Goal: Task Accomplishment & Management: Manage account settings

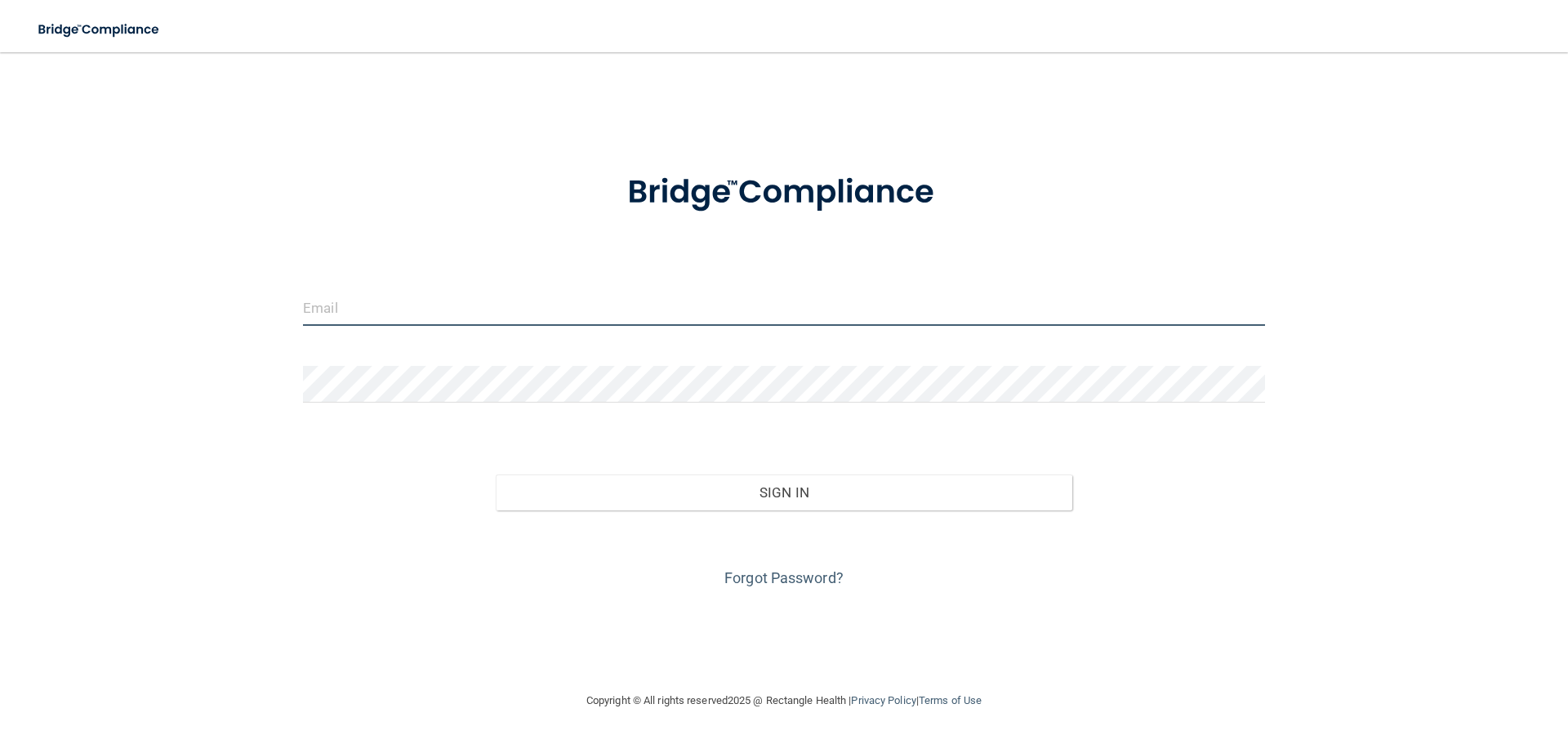
click at [386, 307] on input "email" at bounding box center [784, 307] width 962 height 37
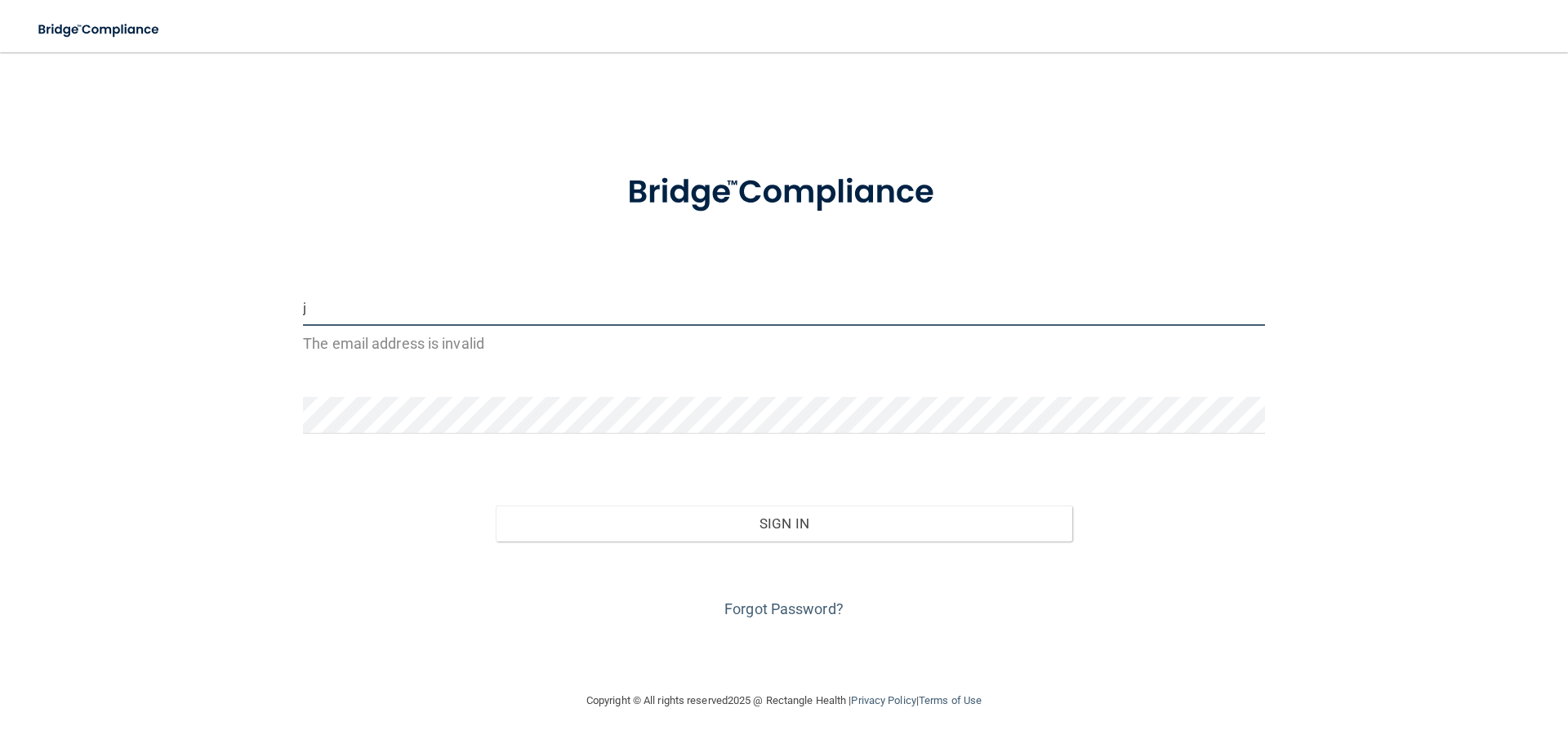
type input "[EMAIL_ADDRESS][DOMAIN_NAME]"
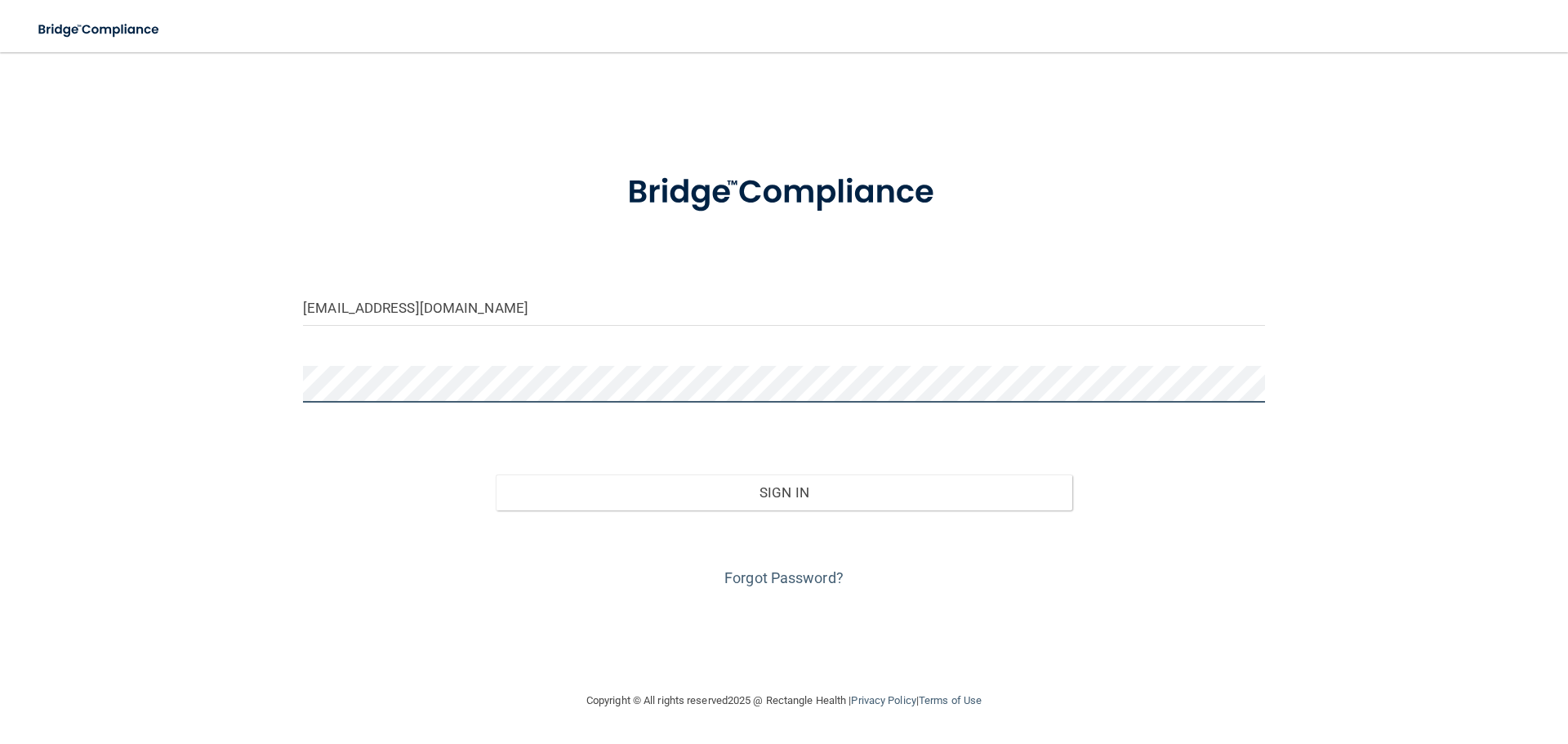
click at [496, 474] on button "Sign In" at bounding box center [784, 492] width 577 height 36
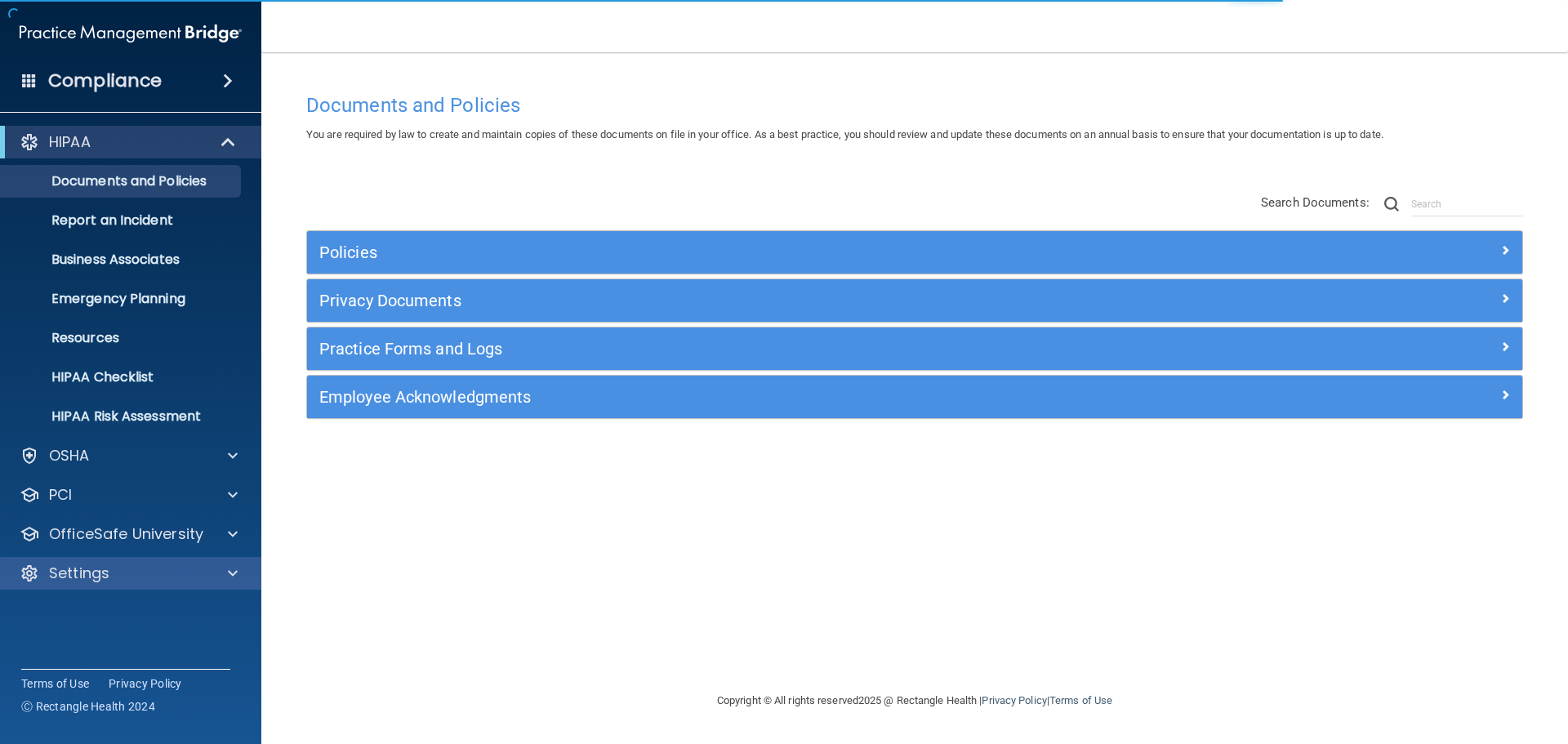
click at [142, 559] on div "Settings" at bounding box center [131, 573] width 263 height 33
click at [157, 570] on div "Settings" at bounding box center [109, 573] width 203 height 20
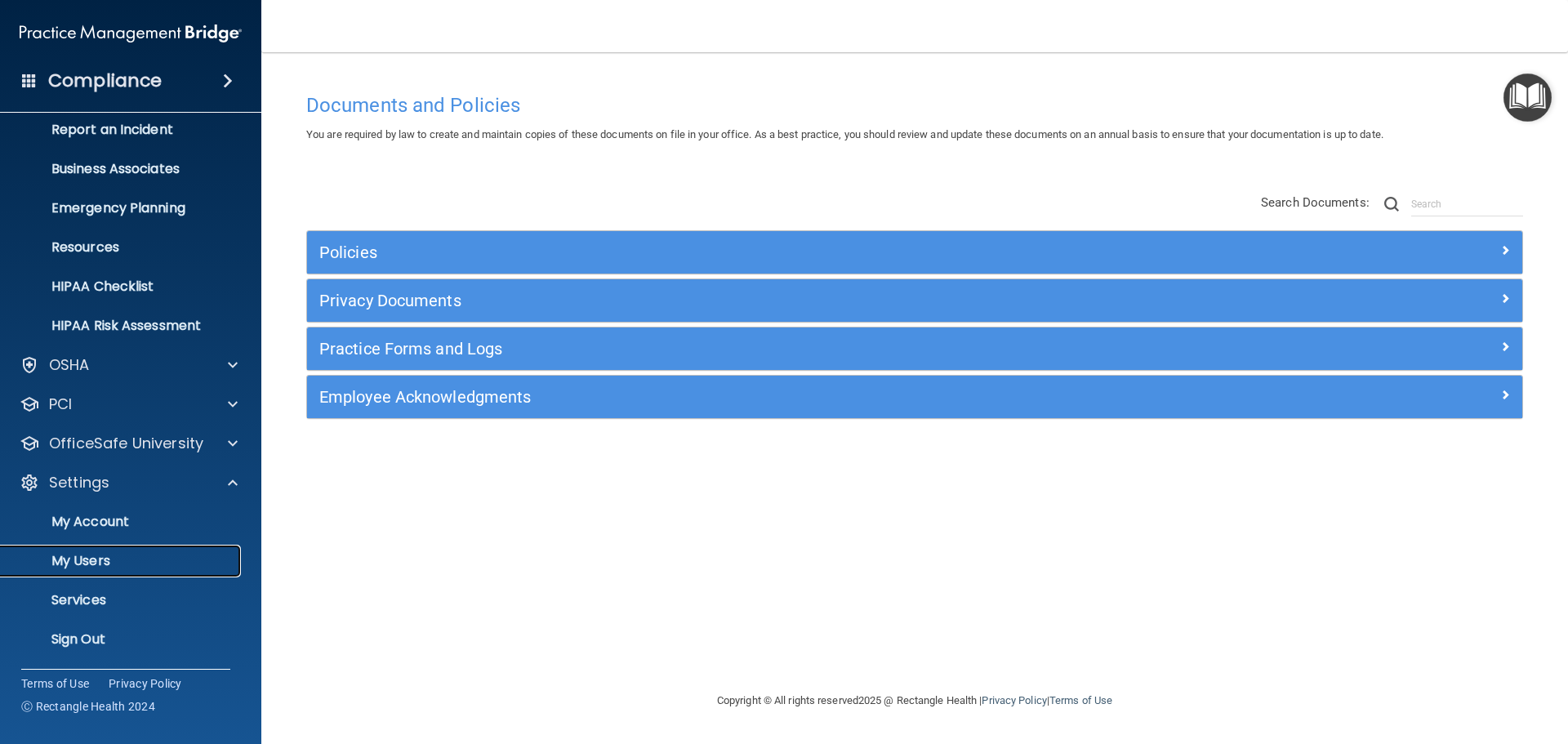
click at [133, 562] on p "My Users" at bounding box center [122, 561] width 223 height 16
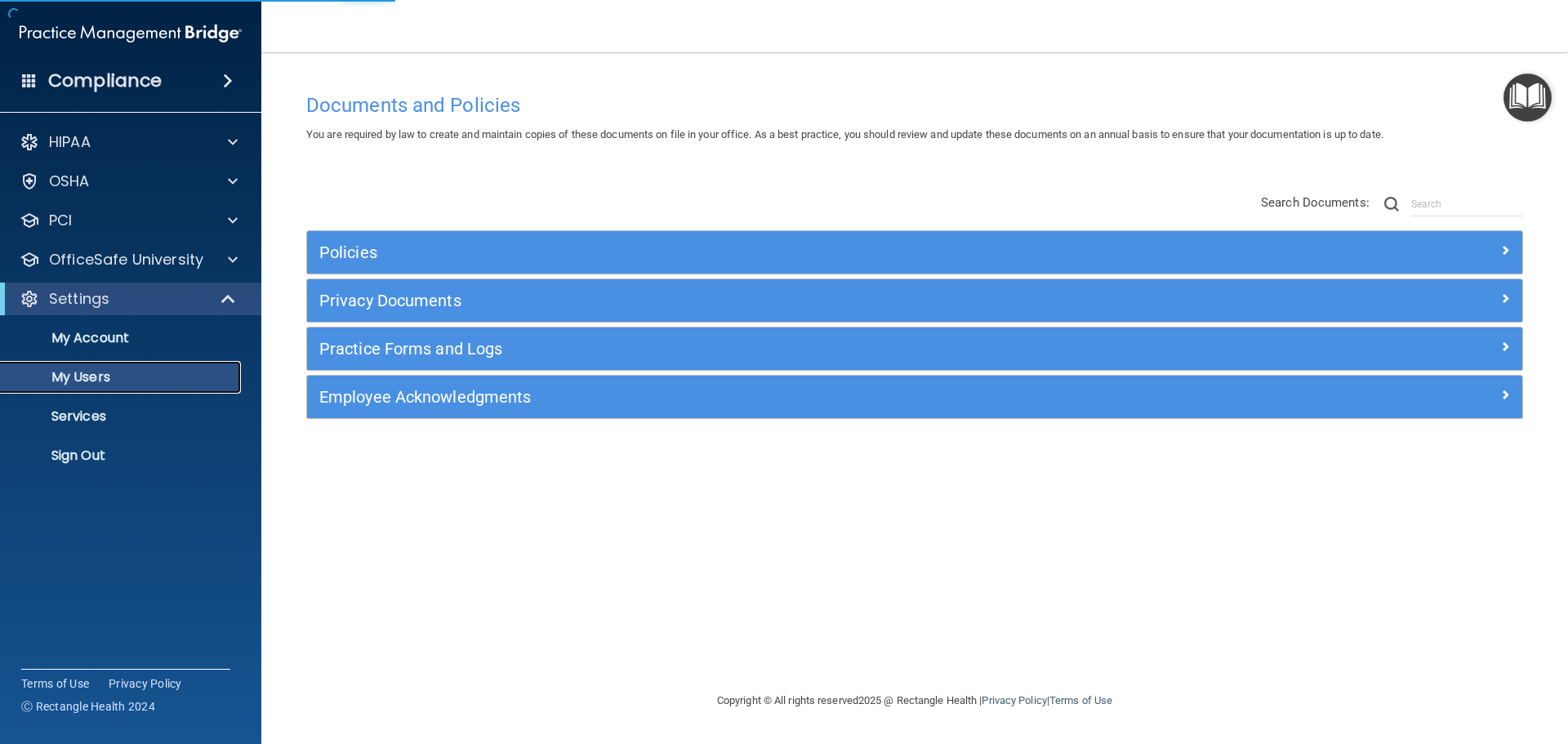
select select "20"
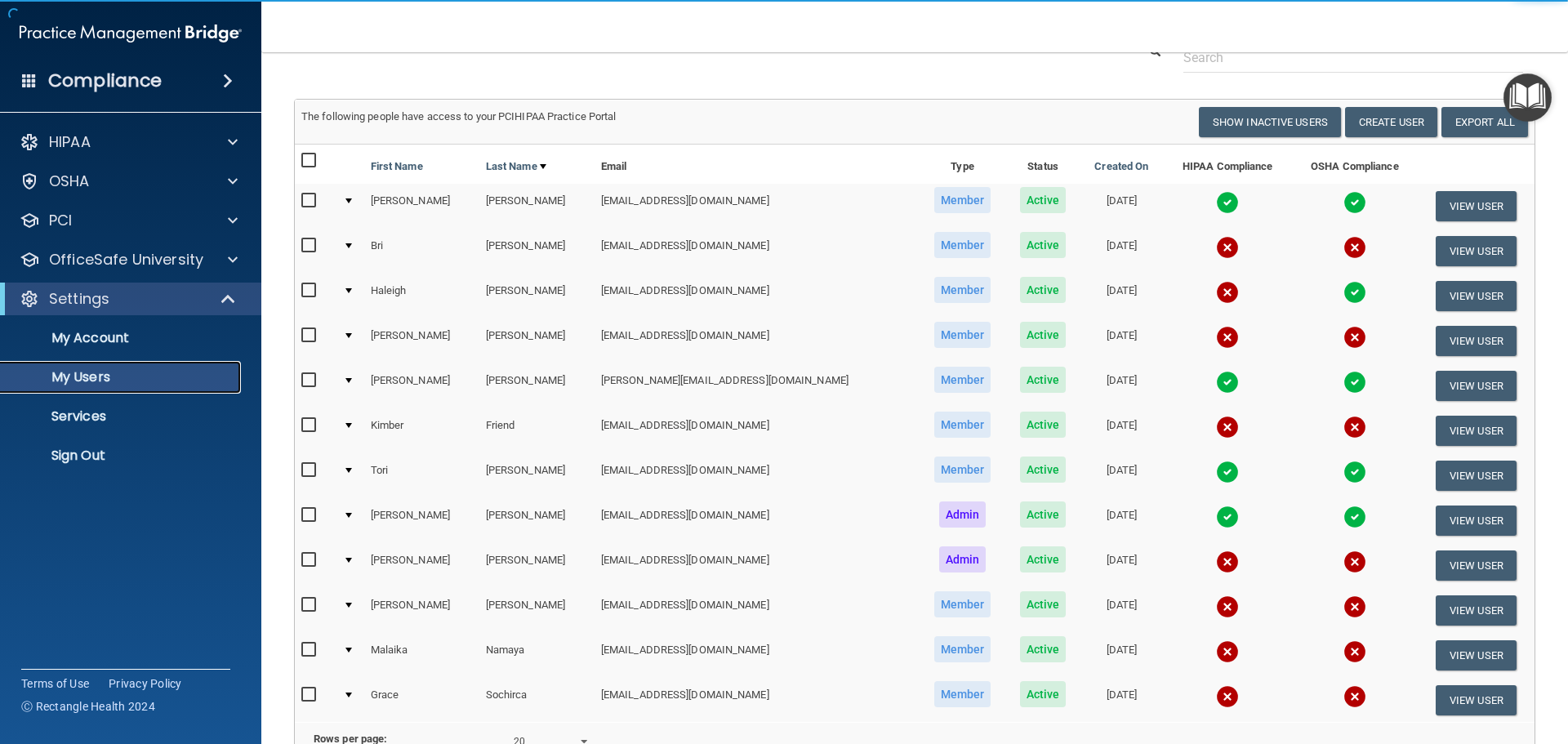
scroll to position [67, 0]
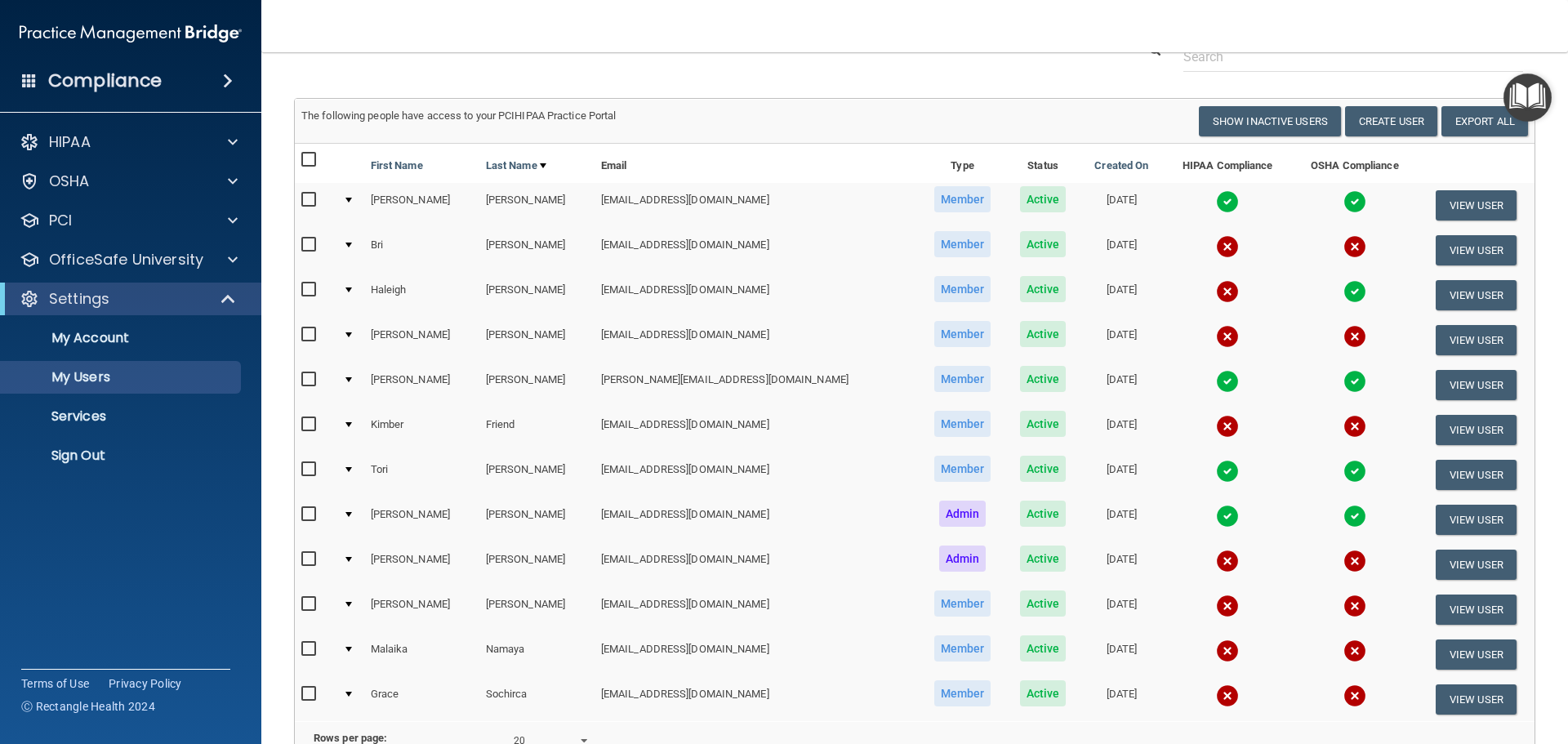
click at [1344, 294] on img at bounding box center [1355, 292] width 23 height 23
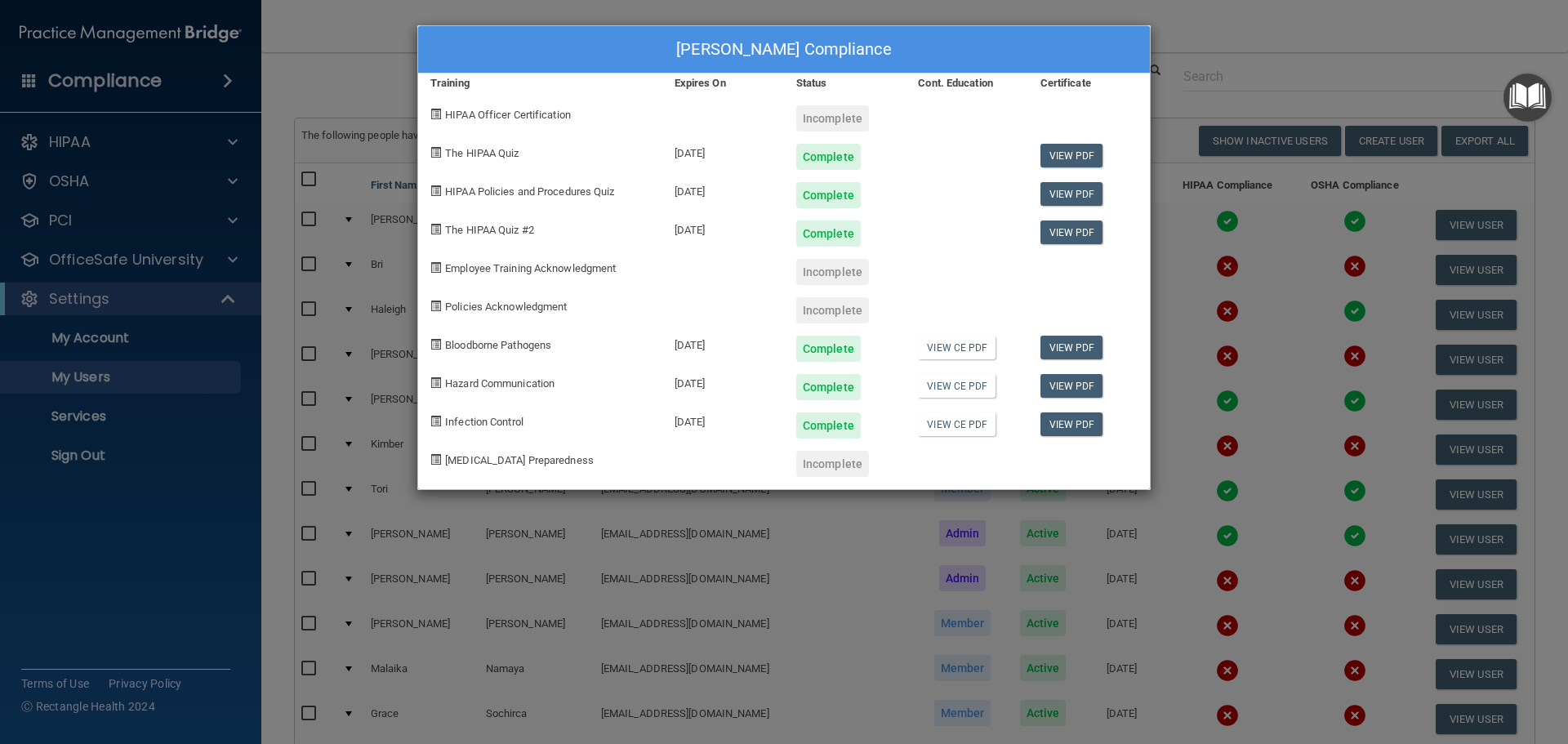
click at [735, 507] on div "Haleigh Breer's Compliance Training Expires On Status Cont. Education Certifica…" at bounding box center [784, 372] width 1568 height 744
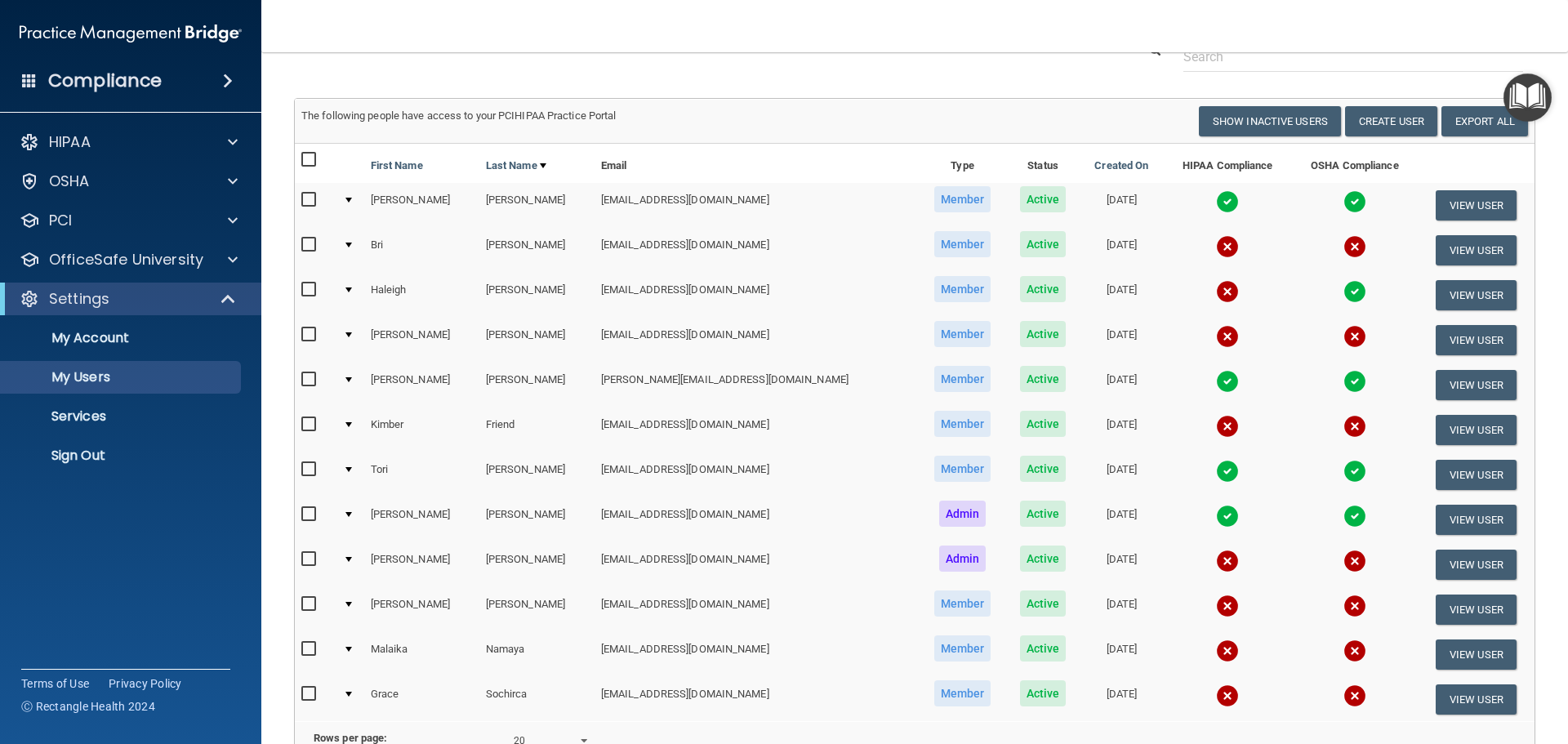
click at [301, 423] on td at bounding box center [316, 429] width 42 height 45
click at [307, 424] on input "checkbox" at bounding box center [311, 424] width 19 height 13
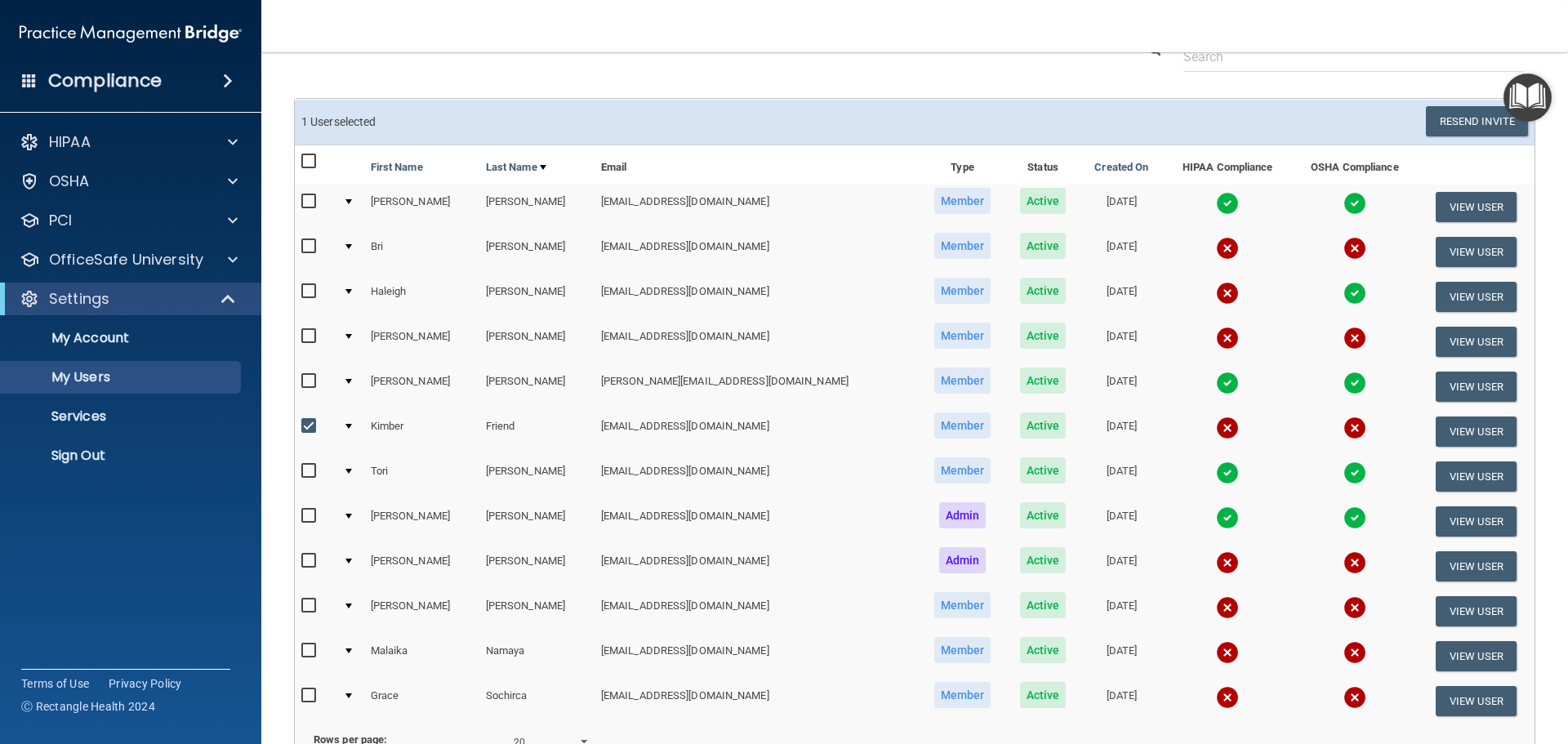
click at [303, 426] on input "checkbox" at bounding box center [311, 426] width 19 height 13
checkbox input "false"
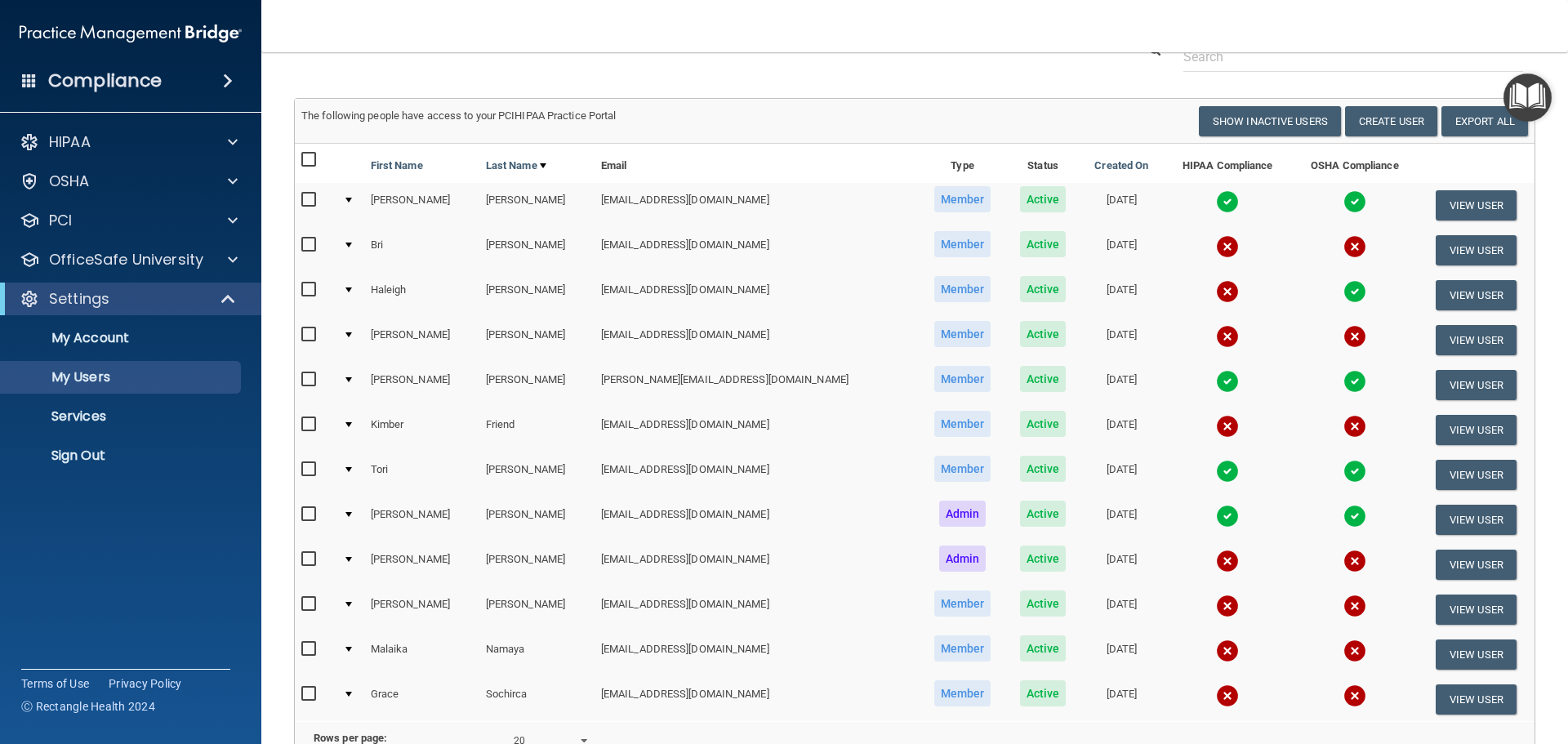
click at [354, 430] on td at bounding box center [350, 429] width 28 height 45
click at [382, 430] on td "Kimber" at bounding box center [421, 429] width 115 height 45
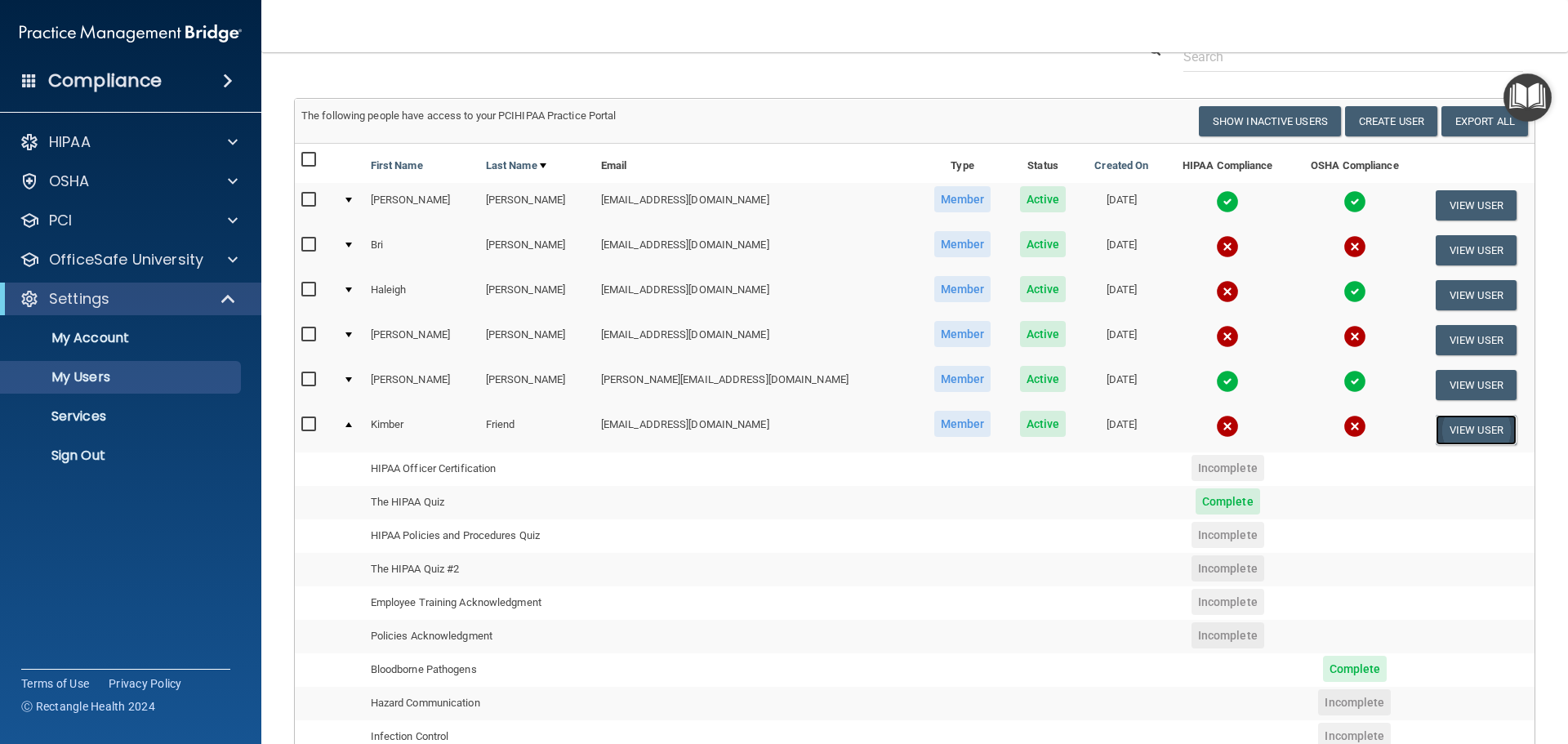
click at [1462, 433] on button "View User" at bounding box center [1476, 429] width 81 height 30
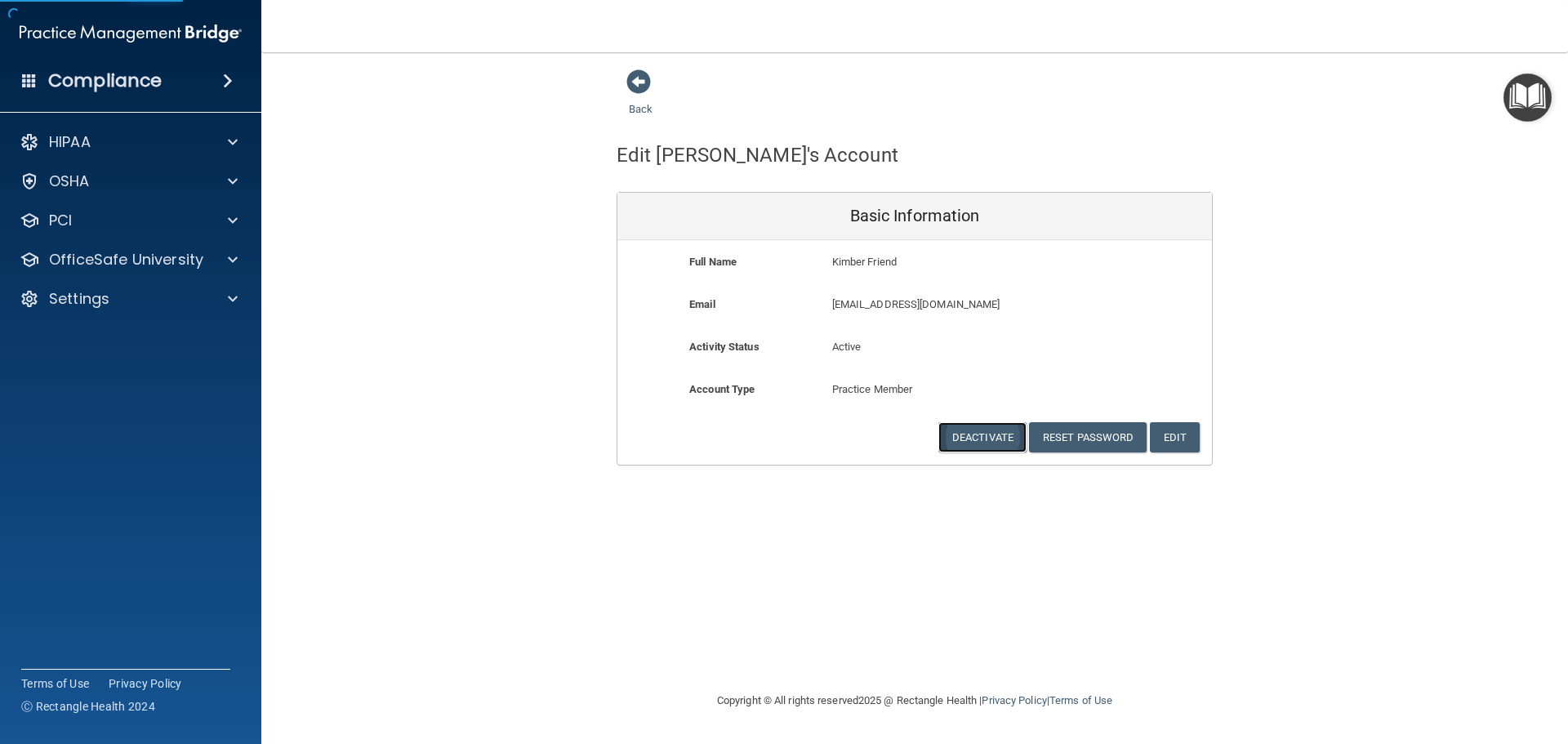
click at [988, 435] on button "Deactivate" at bounding box center [982, 437] width 88 height 30
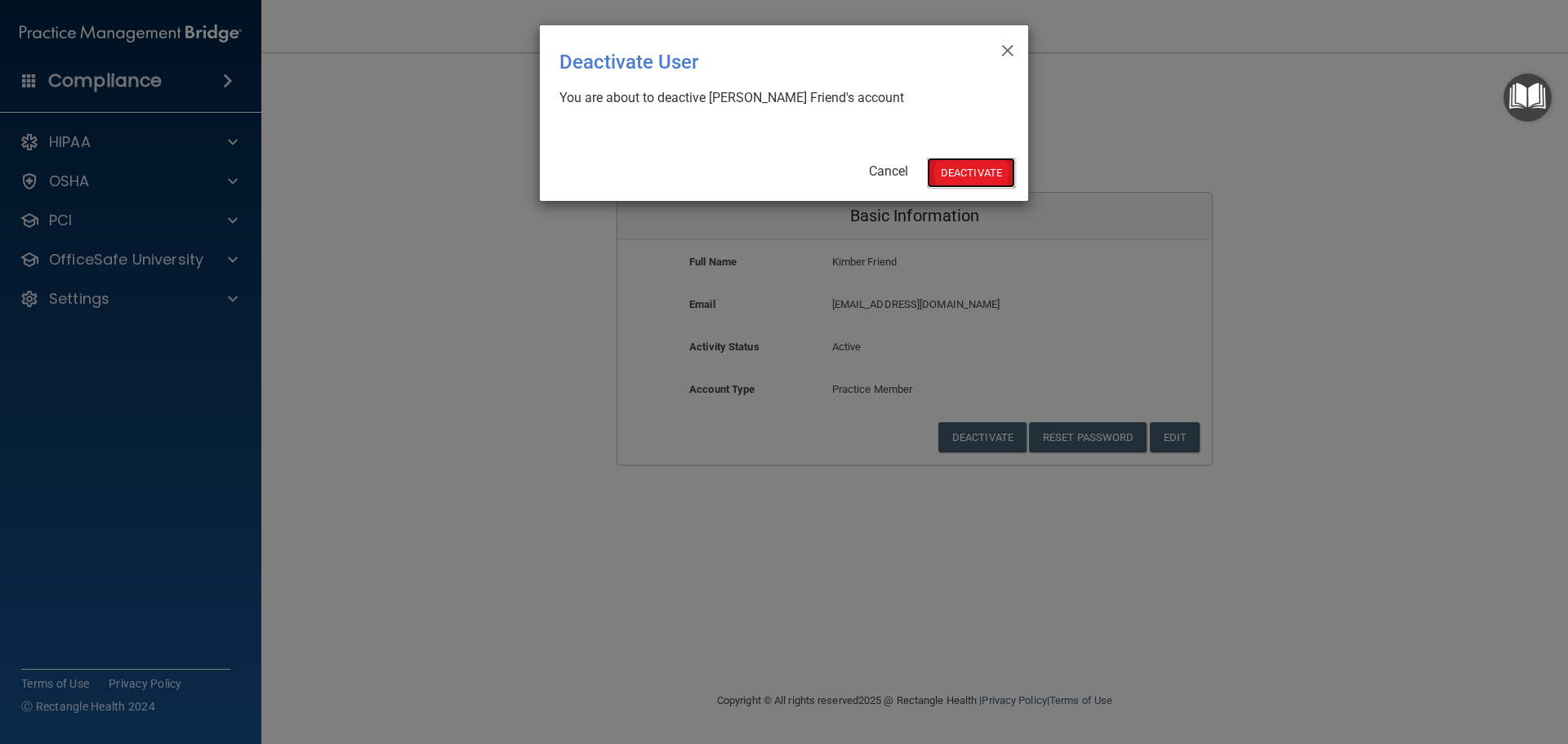
click at [976, 168] on button "Deactivate" at bounding box center [971, 173] width 88 height 30
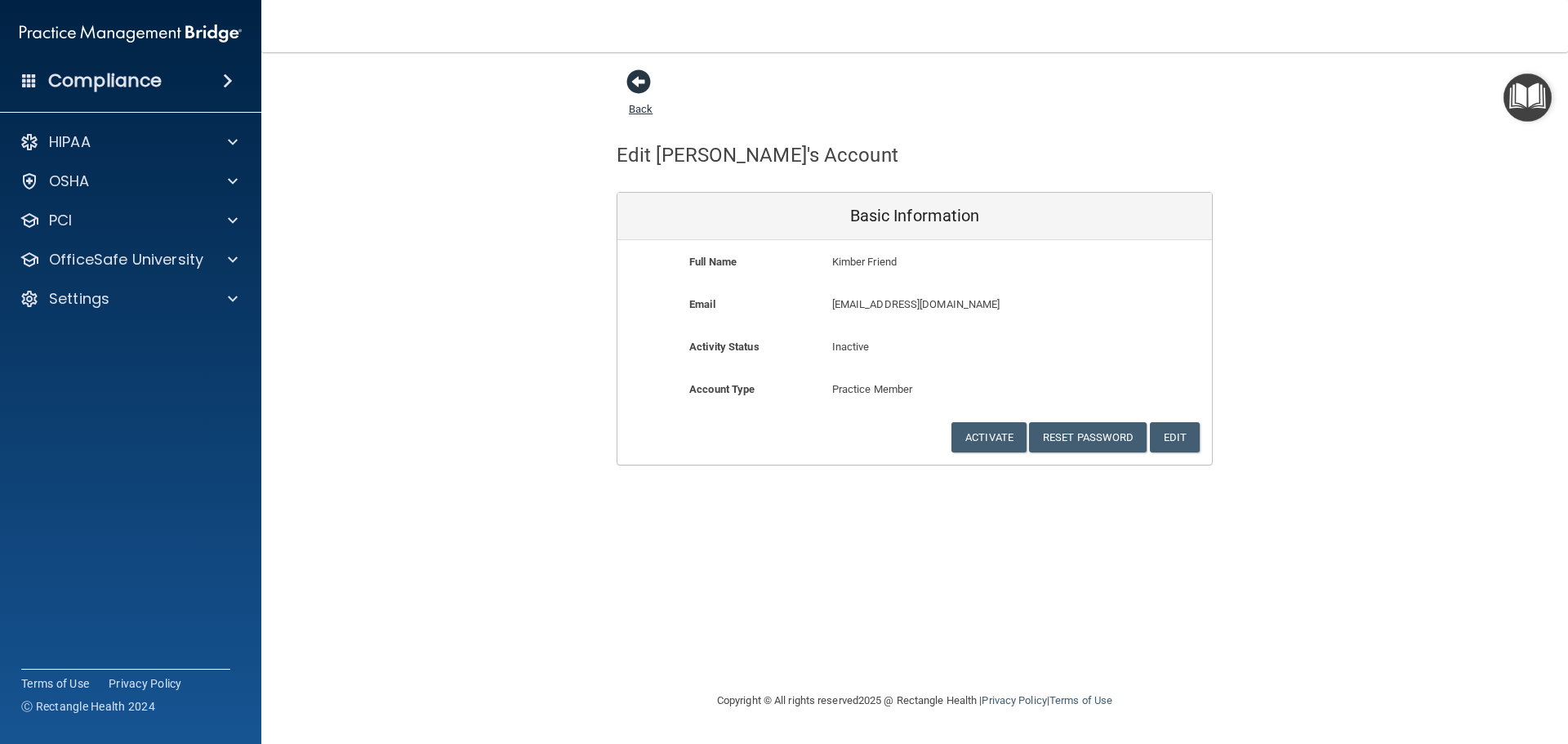
click at [627, 83] on span at bounding box center [639, 82] width 25 height 25
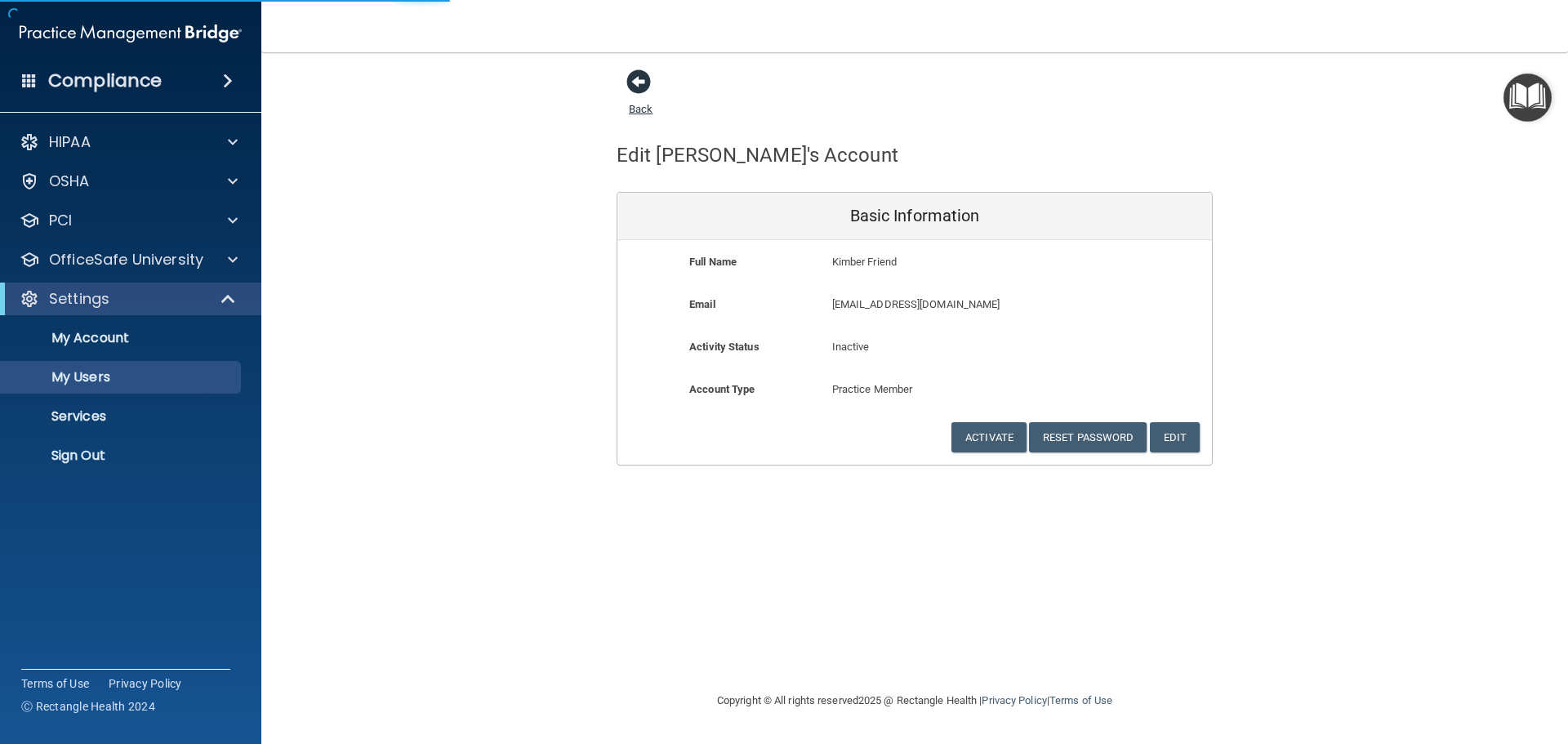
select select "20"
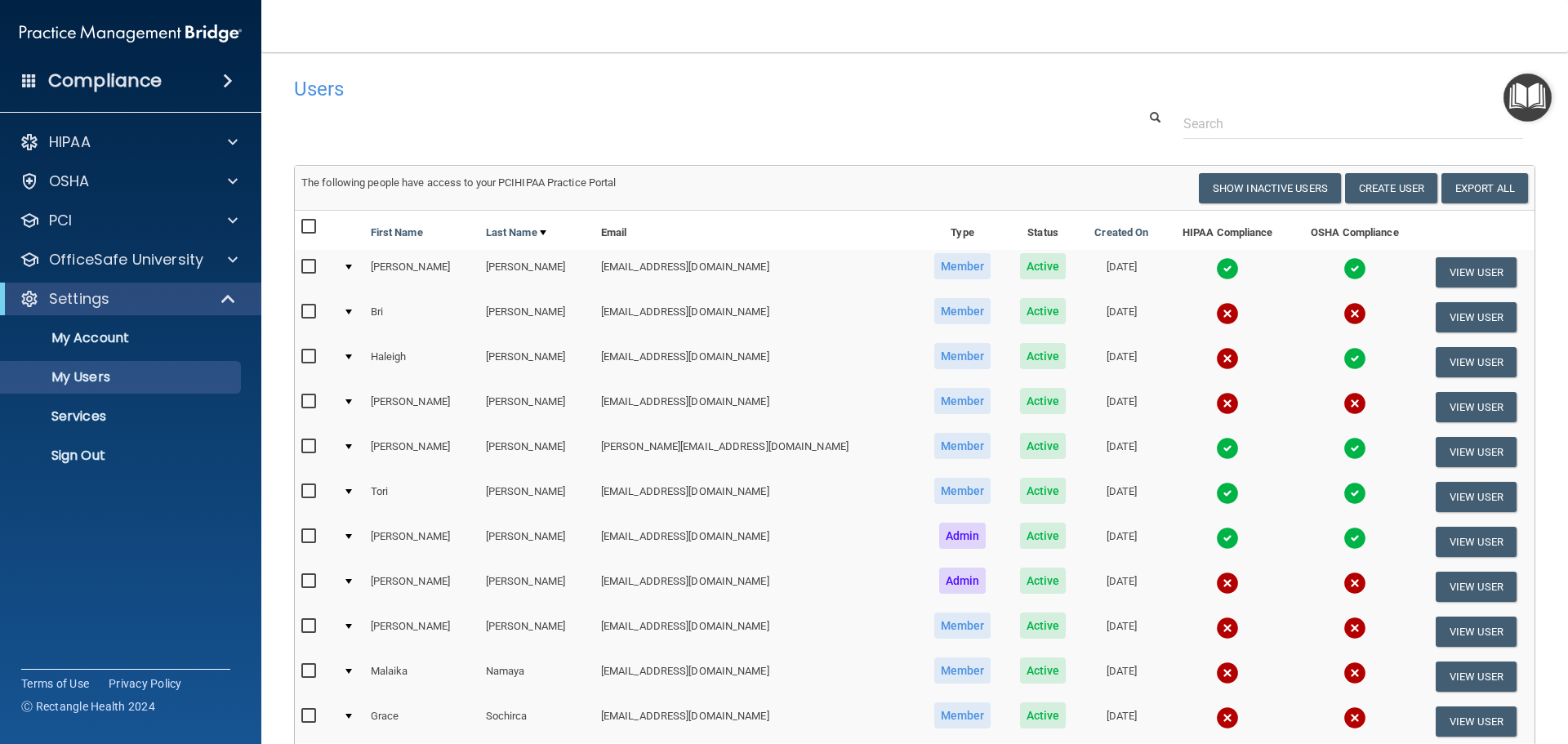
click at [352, 356] on div at bounding box center [348, 356] width 7 height 5
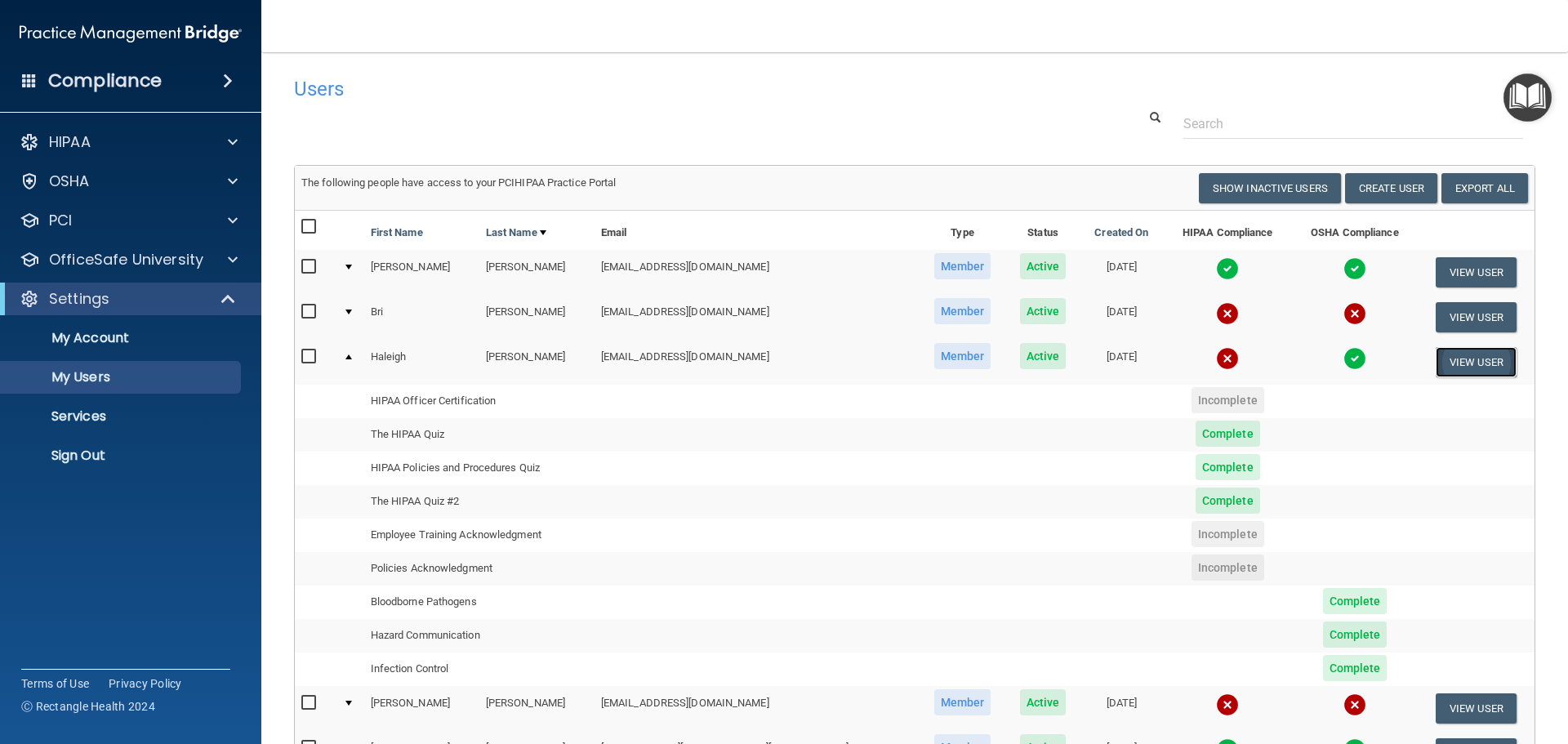
click at [1436, 360] on button "View User" at bounding box center [1476, 361] width 81 height 30
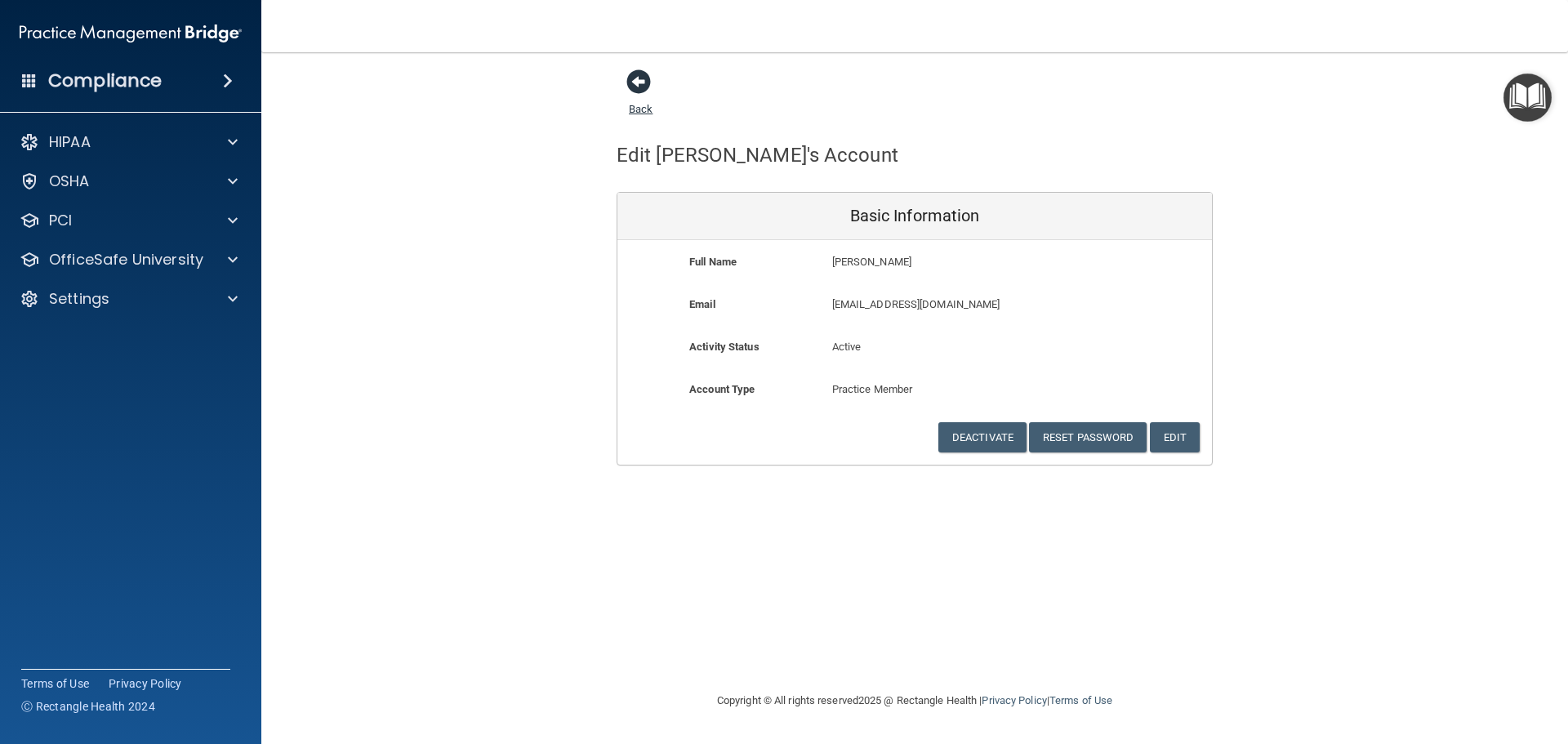
click at [635, 71] on span at bounding box center [639, 82] width 25 height 25
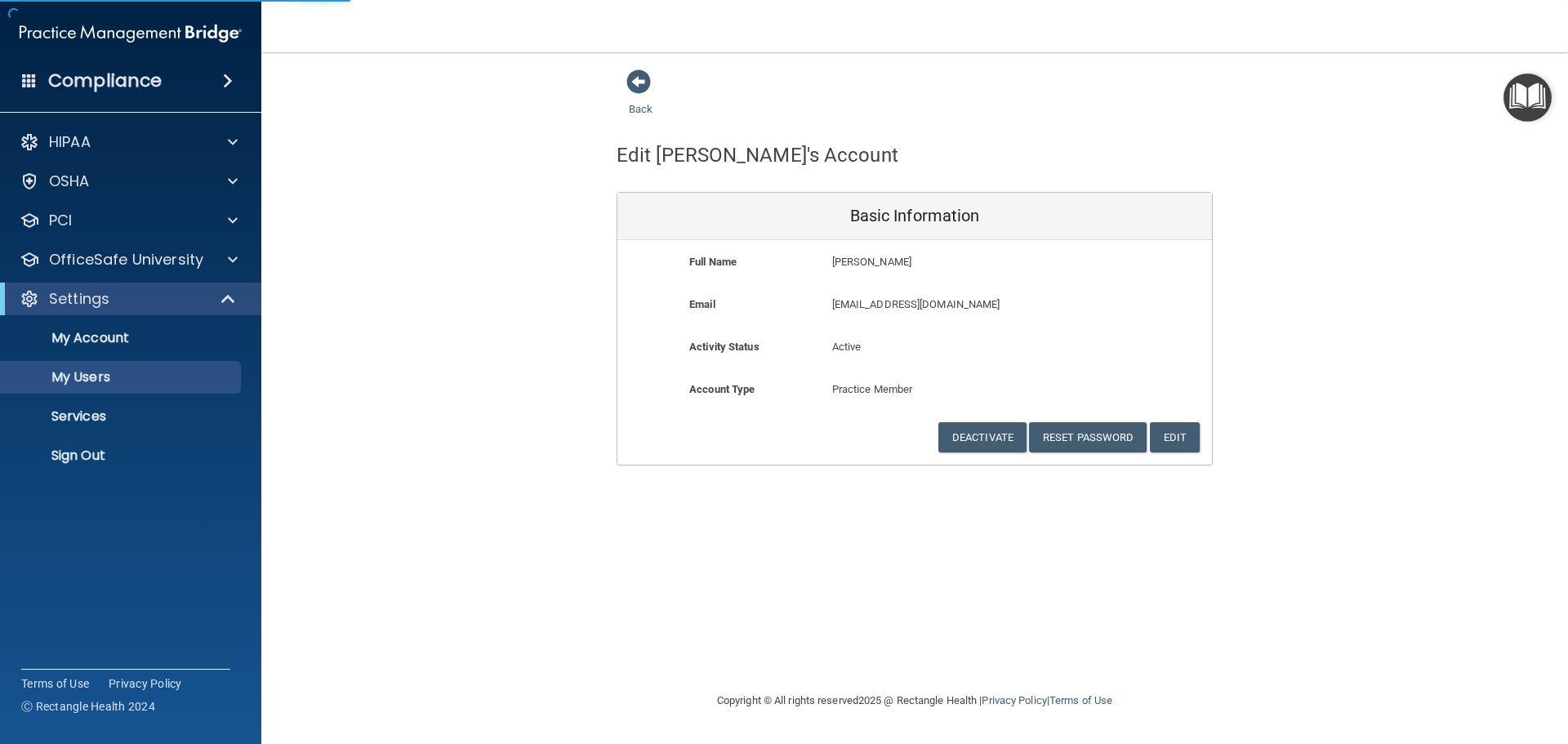
select select "20"
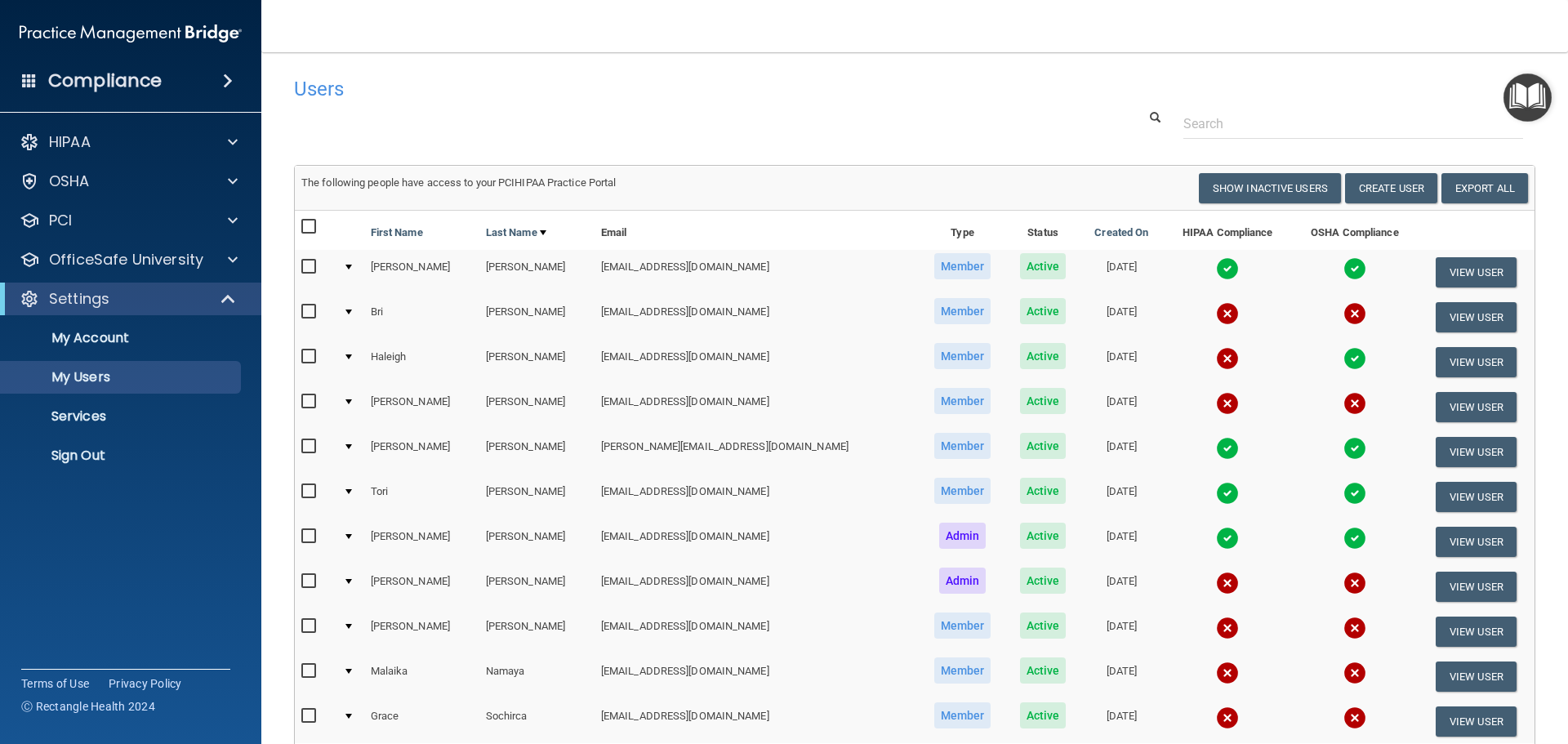
click at [350, 356] on div at bounding box center [348, 356] width 7 height 5
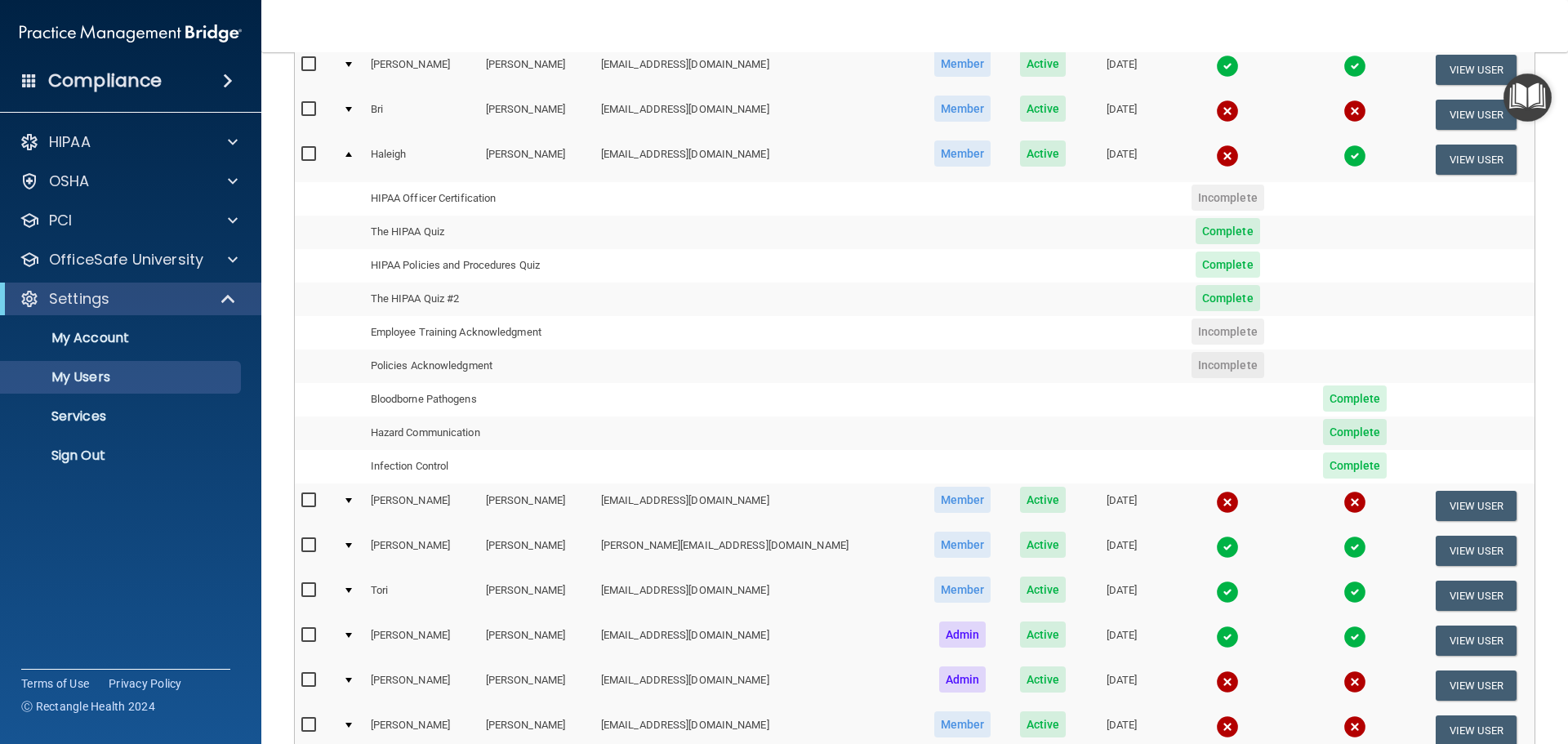
scroll to position [202, 0]
click at [348, 153] on div at bounding box center [348, 155] width 7 height 5
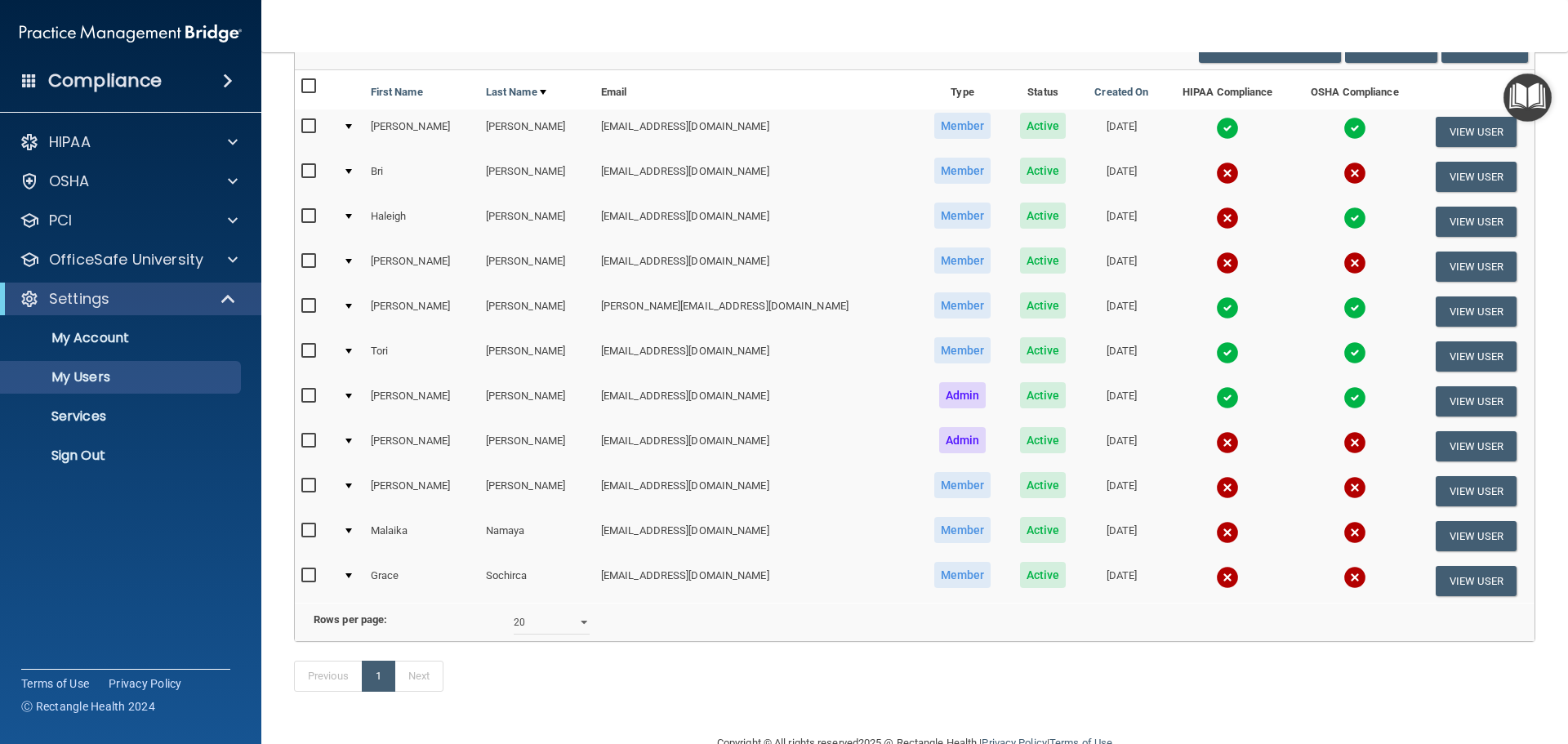
scroll to position [137, 0]
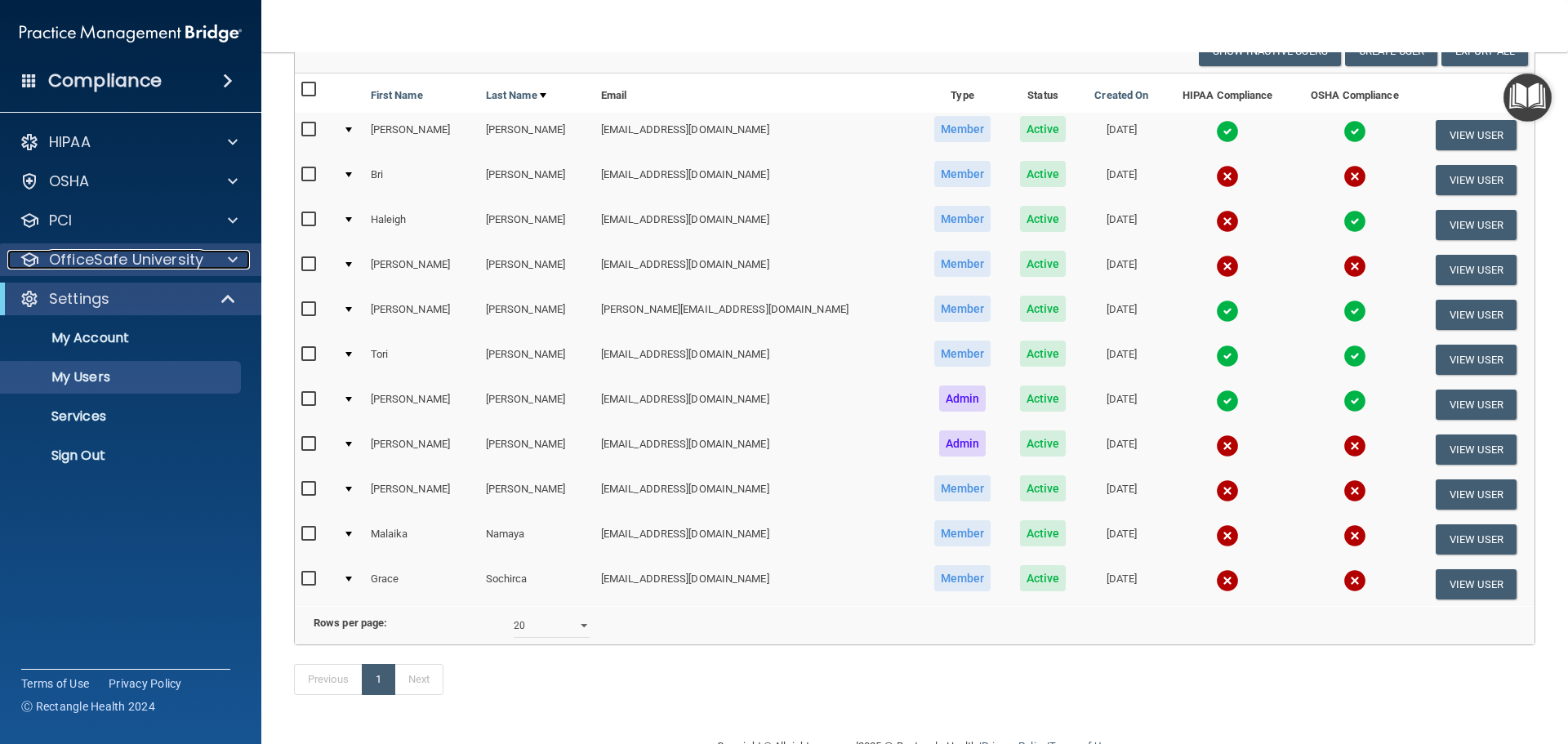
click at [127, 262] on p "OfficeSafe University" at bounding box center [126, 260] width 155 height 20
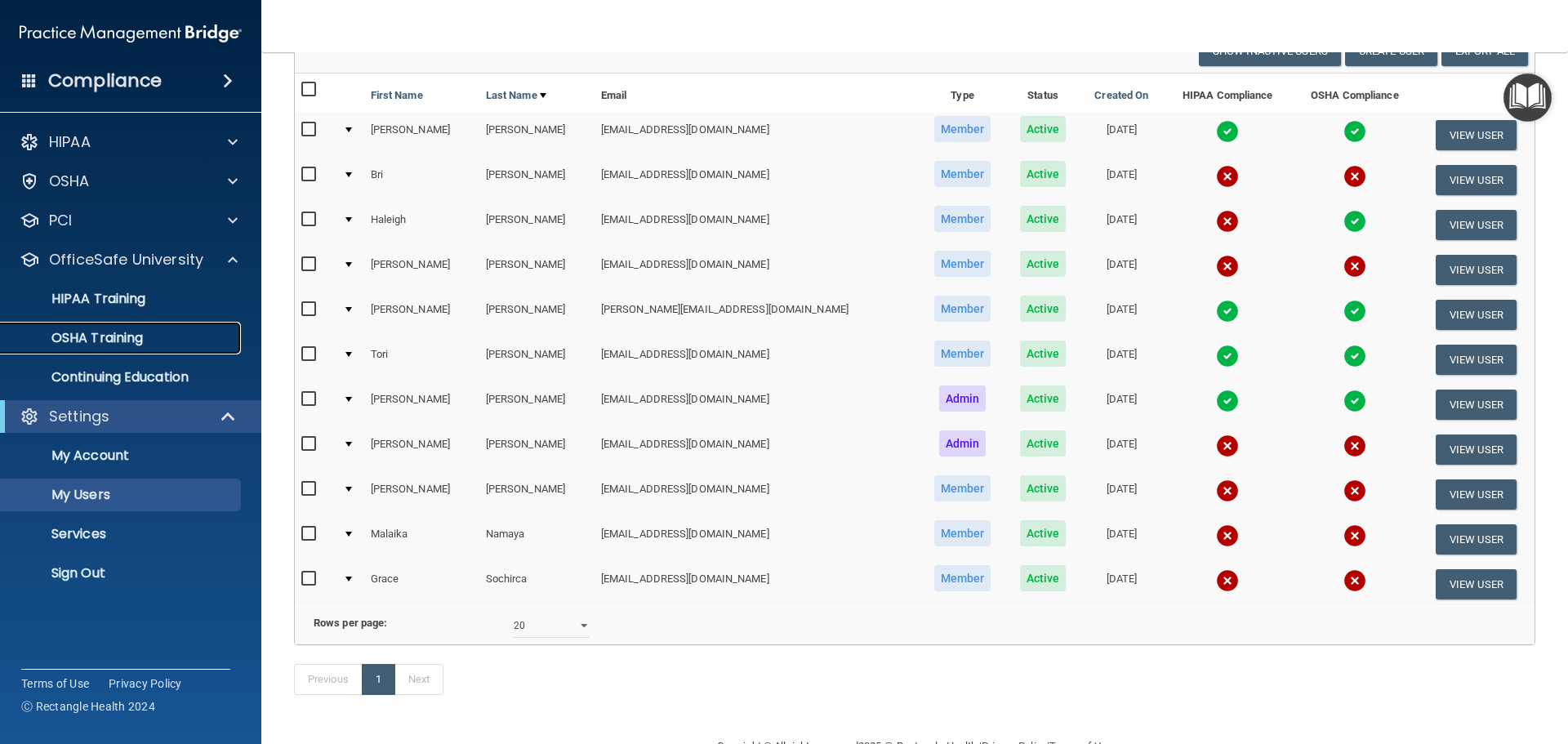
click at [122, 341] on p "OSHA Training" at bounding box center [77, 338] width 133 height 16
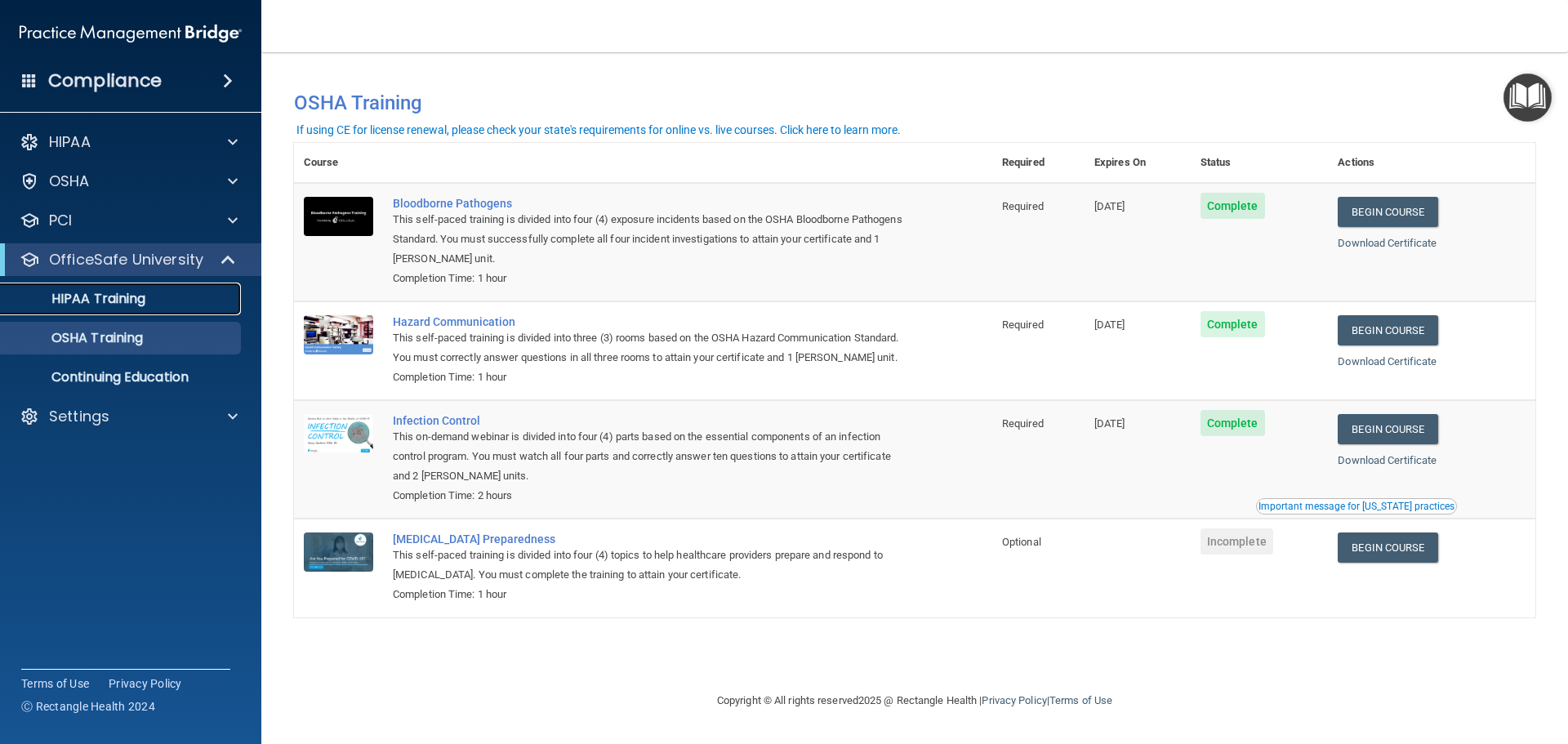
click at [83, 307] on p "HIPAA Training" at bounding box center [78, 299] width 135 height 16
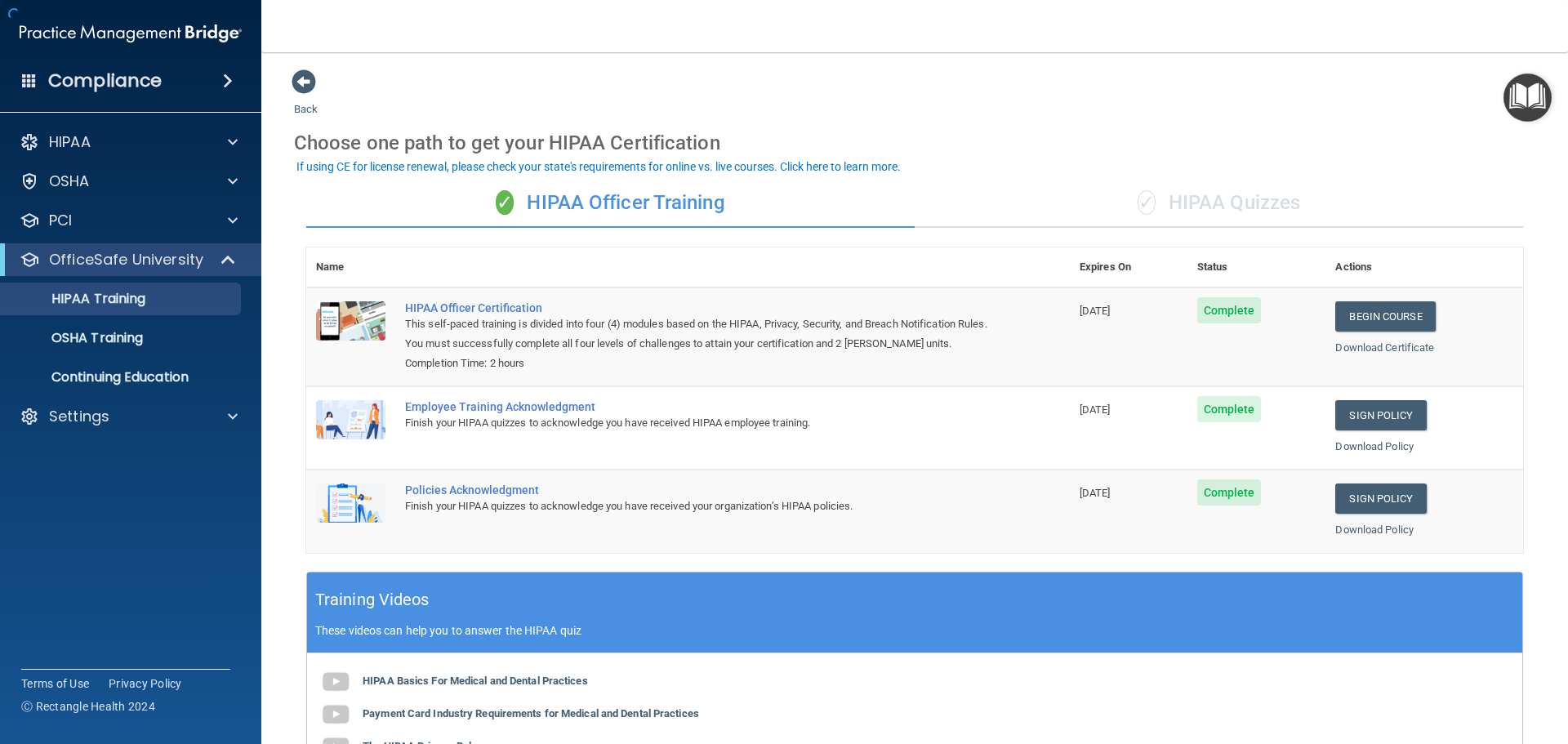
drag, startPoint x: 959, startPoint y: 138, endPoint x: 1025, endPoint y: 150, distance: 67.1
click at [994, 147] on div "Choose one path to get your HIPAA Certification" at bounding box center [915, 143] width 1242 height 47
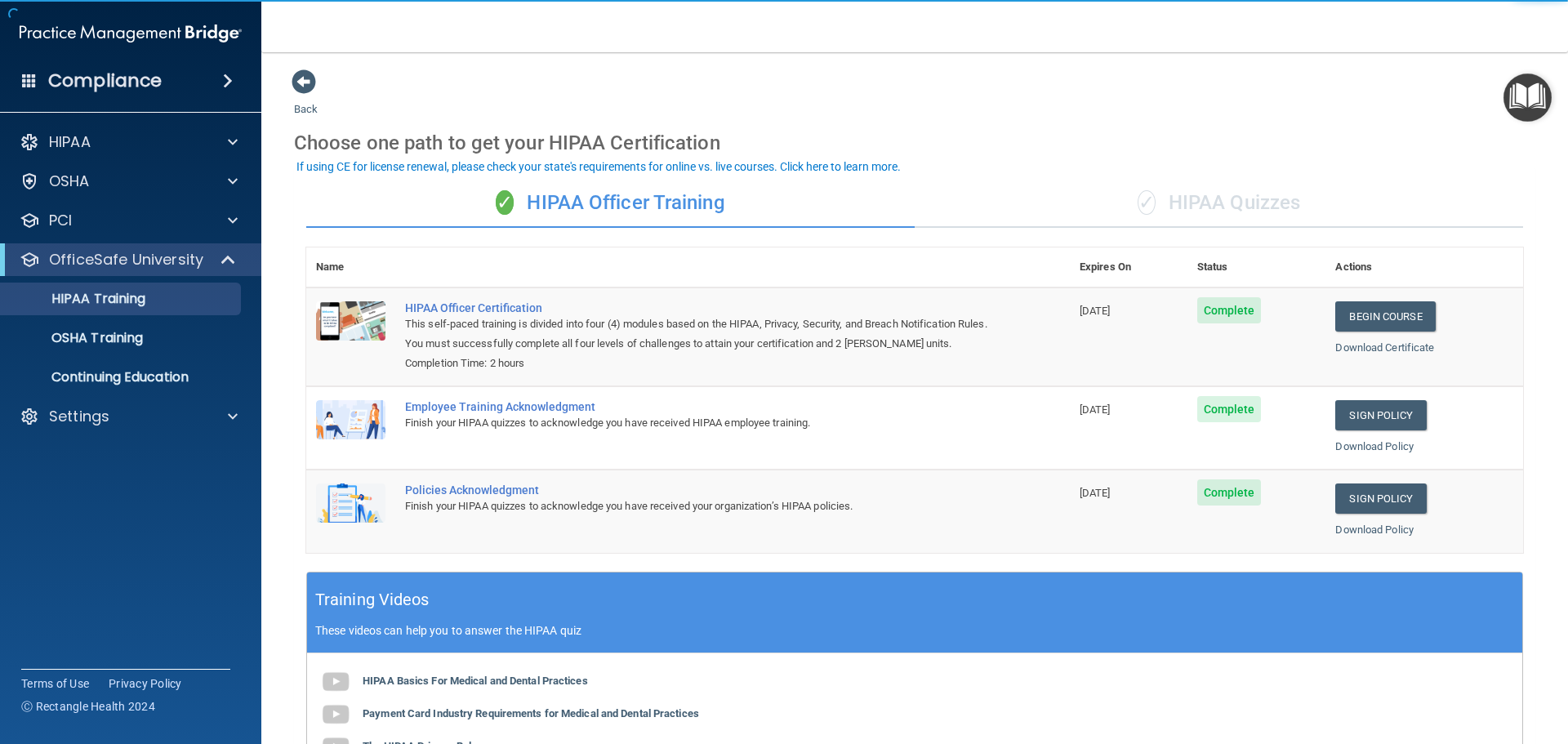
click at [1193, 205] on div "✓ HIPAA Quizzes" at bounding box center [1219, 204] width 609 height 49
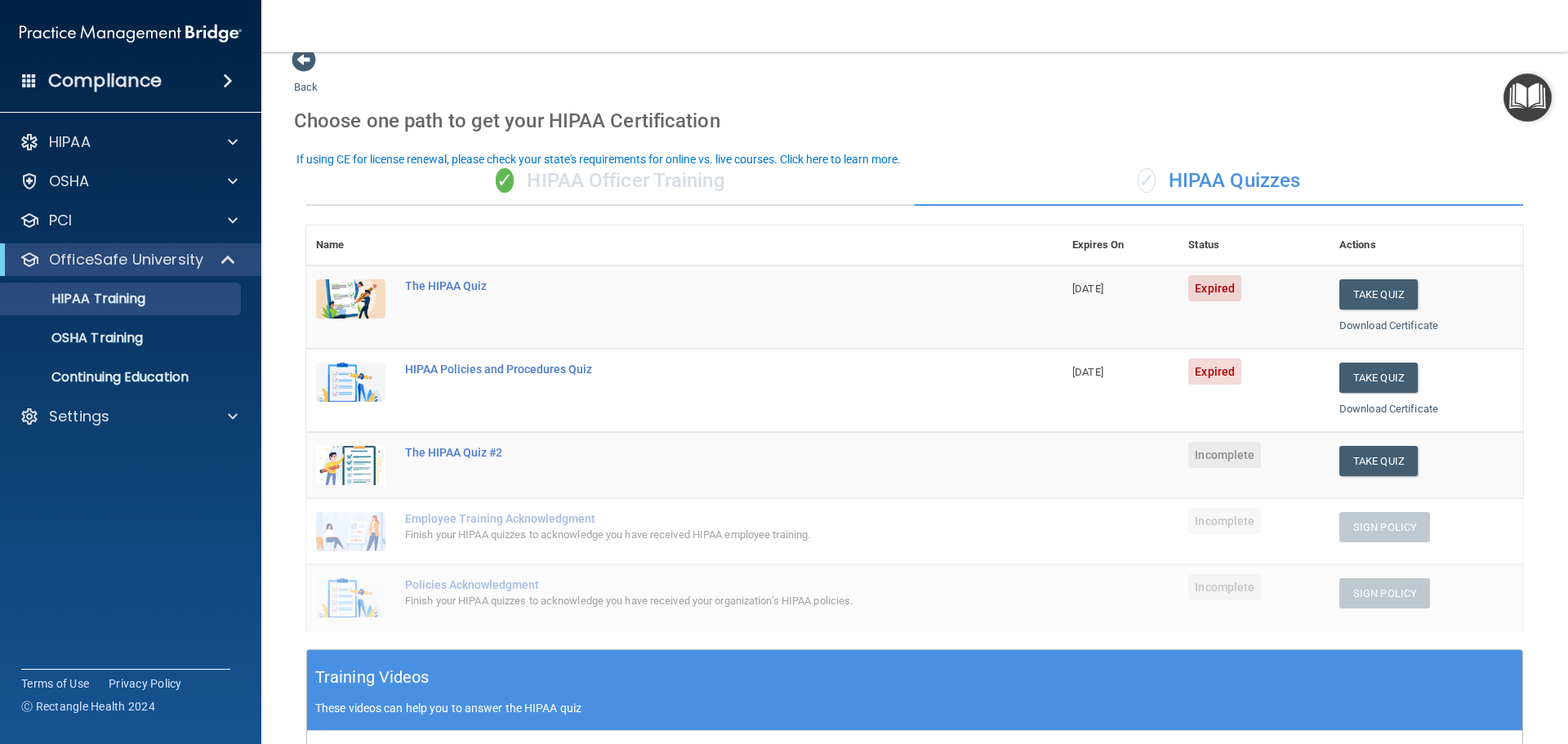
scroll to position [82, 0]
